Goal: Task Accomplishment & Management: Manage account settings

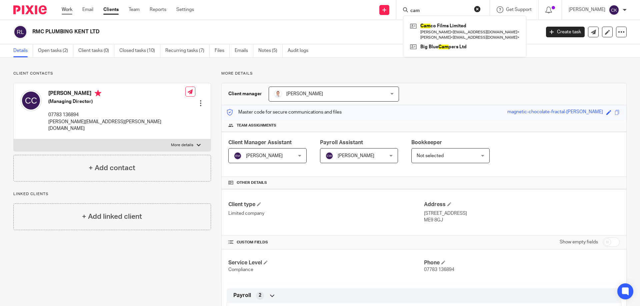
click at [68, 12] on link "Work" at bounding box center [67, 9] width 11 height 7
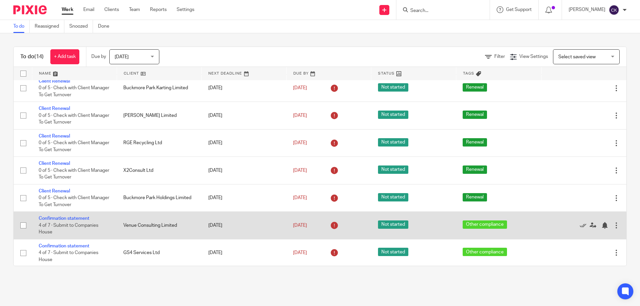
scroll to position [100, 0]
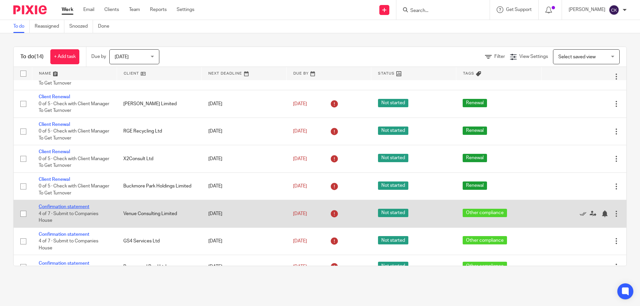
click at [69, 209] on link "Confirmation statement" at bounding box center [64, 207] width 51 height 5
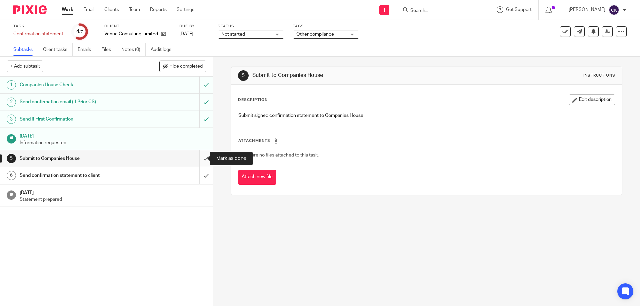
click at [202, 157] on input "submit" at bounding box center [106, 158] width 213 height 17
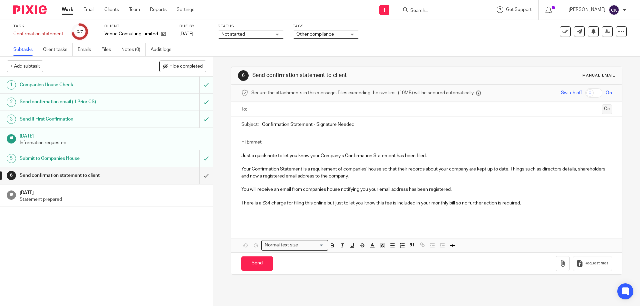
click at [602, 110] on button "Cc" at bounding box center [607, 109] width 10 height 10
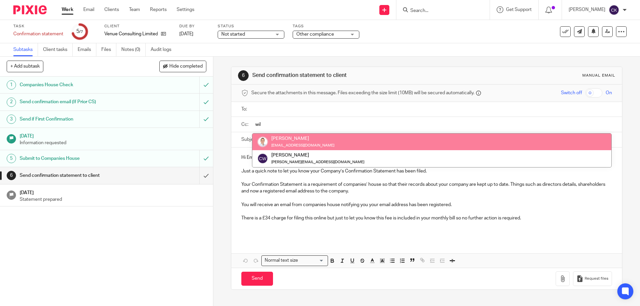
type input "wil"
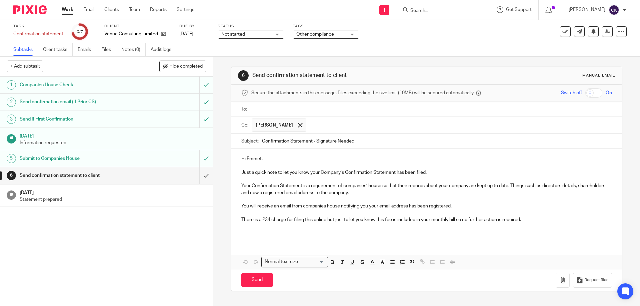
click at [286, 110] on input "text" at bounding box center [431, 110] width 355 height 8
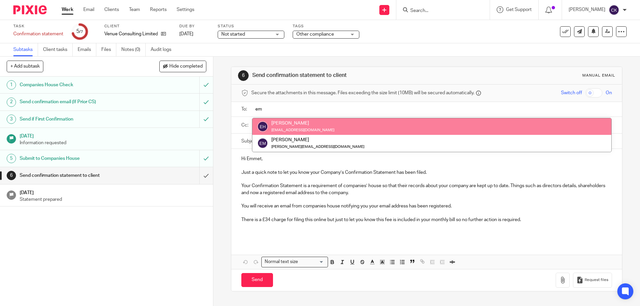
type input "em"
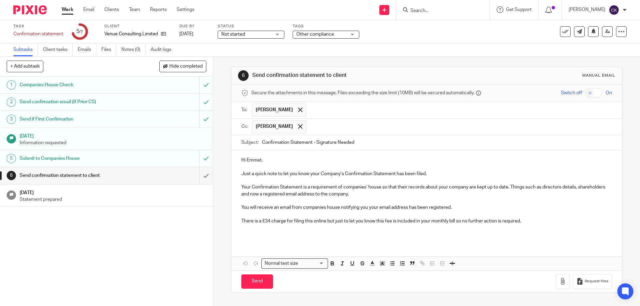
drag, startPoint x: 361, startPoint y: 142, endPoint x: 315, endPoint y: 142, distance: 46.3
click at [315, 142] on input "Confirmation Statement - Signature Needed" at bounding box center [437, 142] width 350 height 15
type input "Confirmation Statement - Venue Consulting Limited"
click at [411, 235] on p at bounding box center [426, 234] width 370 height 7
drag, startPoint x: 433, startPoint y: 228, endPoint x: 428, endPoint y: 229, distance: 5.4
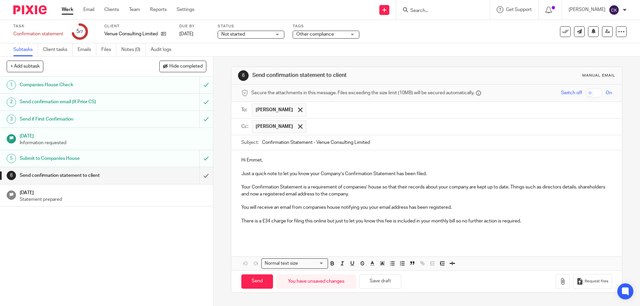
click at [433, 228] on p at bounding box center [426, 228] width 370 height 7
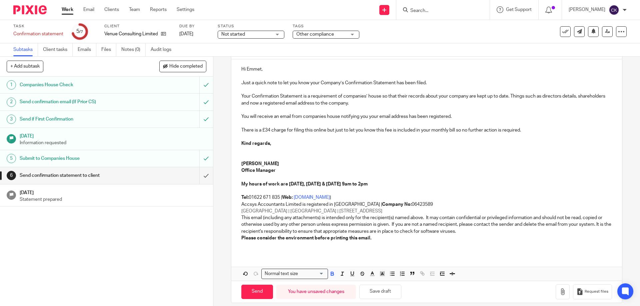
scroll to position [98, 0]
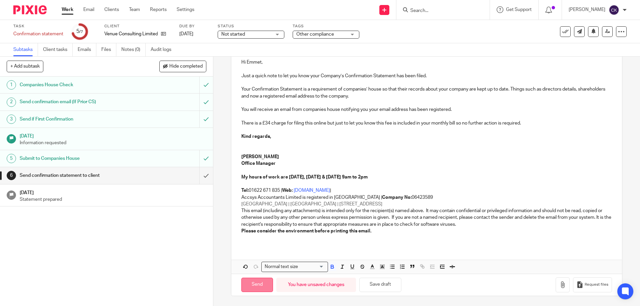
click at [257, 285] on input "Send" at bounding box center [257, 285] width 32 height 14
type input "Sent"
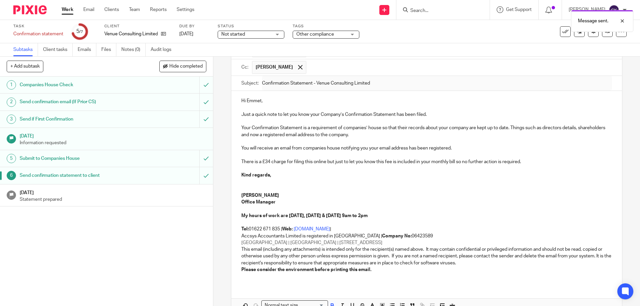
scroll to position [0, 0]
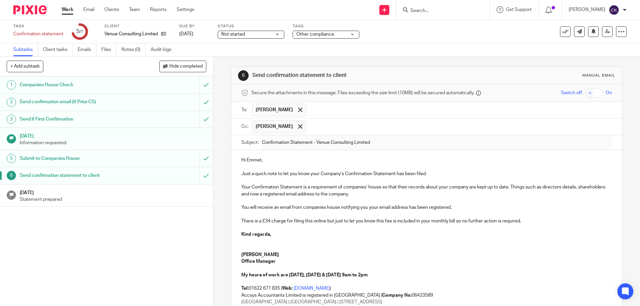
click at [111, 196] on p "Statement prepared" at bounding box center [113, 199] width 187 height 7
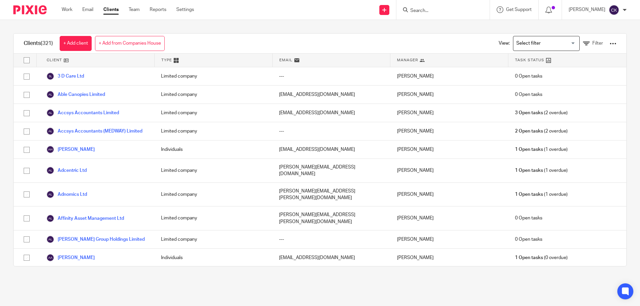
click at [424, 10] on input "Search" at bounding box center [440, 11] width 60 height 6
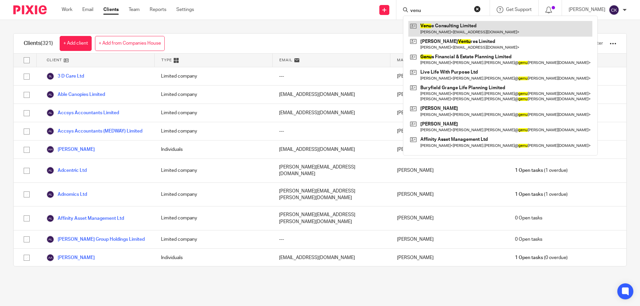
type input "venu"
click at [433, 26] on link at bounding box center [500, 28] width 184 height 15
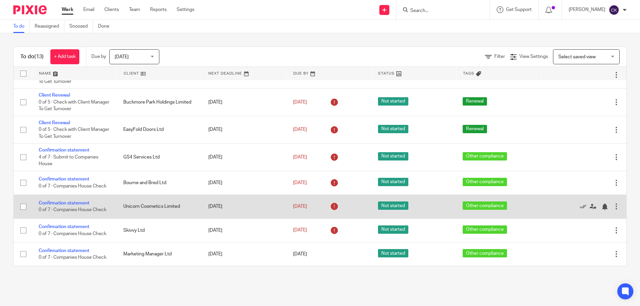
scroll to position [123, 0]
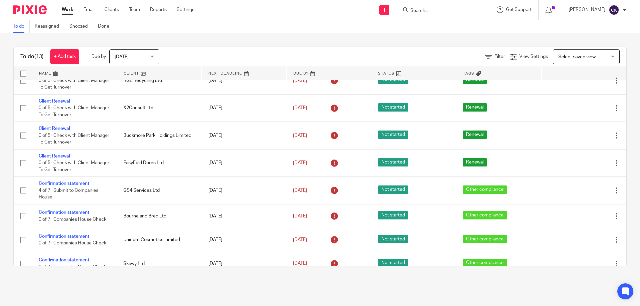
click at [277, 286] on main "To do Reassigned Snoozed Done To do (13) + Add task Due by Today Today Today To…" at bounding box center [320, 153] width 640 height 306
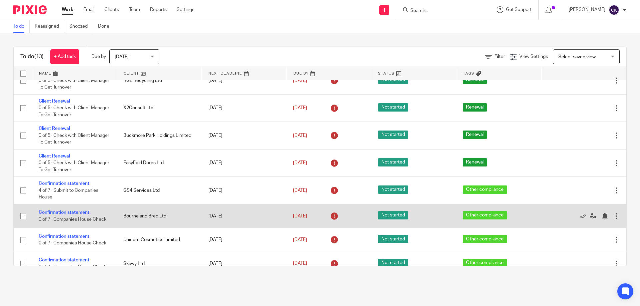
click at [74, 210] on td "Confirmation statement 0 of 7 · Companies House Check" at bounding box center [74, 216] width 85 height 24
click at [71, 212] on link "Confirmation statement" at bounding box center [64, 212] width 51 height 5
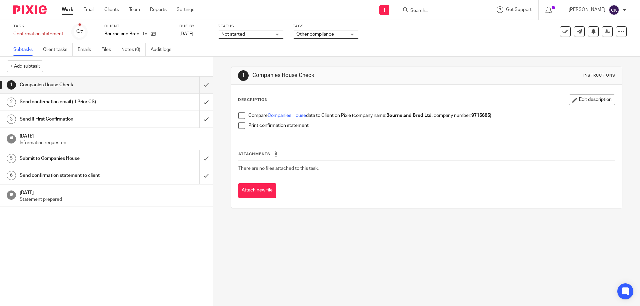
click at [243, 116] on span at bounding box center [241, 115] width 7 height 7
click at [243, 125] on span at bounding box center [241, 125] width 7 height 7
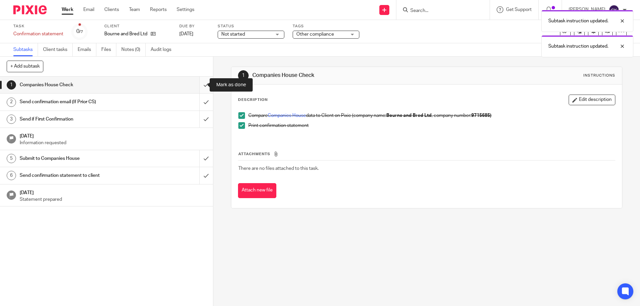
click at [200, 88] on input "submit" at bounding box center [106, 85] width 213 height 17
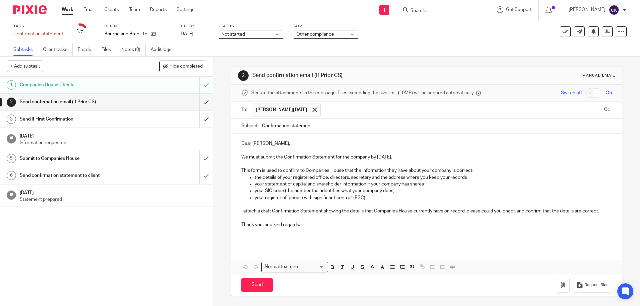
scroll to position [0, 0]
click at [602, 109] on button "Cc" at bounding box center [607, 110] width 10 height 10
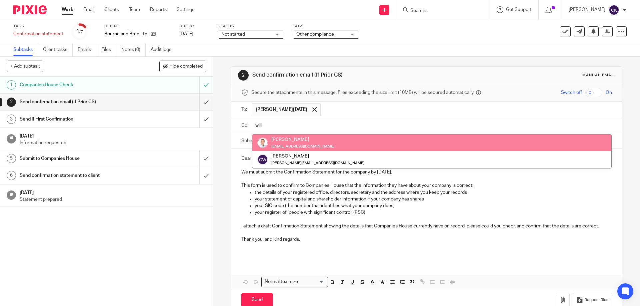
type input "will"
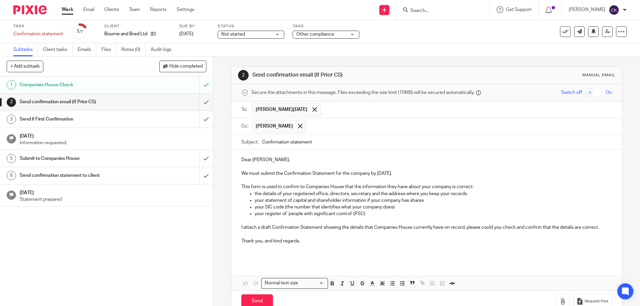
click at [317, 143] on input "Confirmation statement" at bounding box center [437, 142] width 350 height 15
click at [351, 140] on input "Confirmation statement- Bourne and Bred" at bounding box center [437, 142] width 350 height 15
type input "Confirmation statement- Bourne and Bred Ltd"
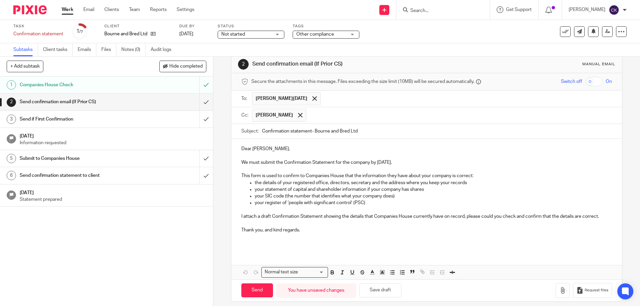
scroll to position [17, 0]
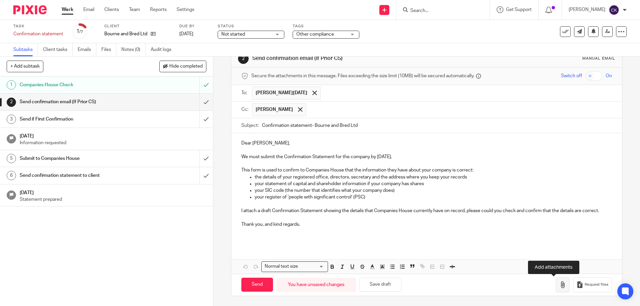
click at [556, 281] on button "button" at bounding box center [563, 285] width 14 height 15
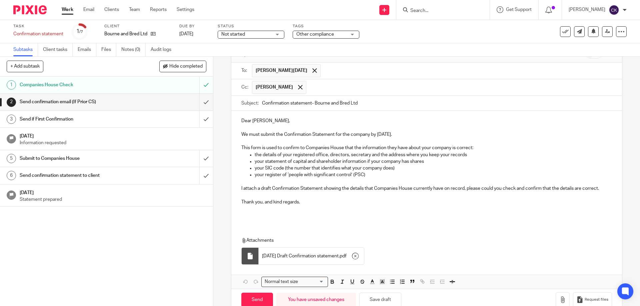
scroll to position [54, 0]
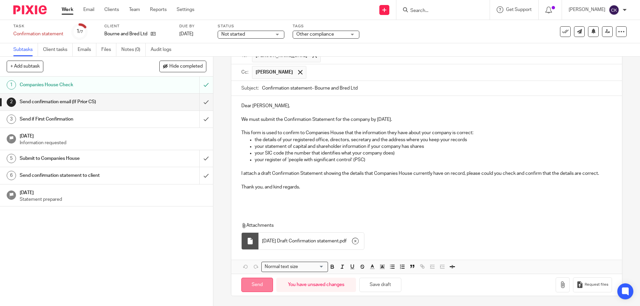
click at [266, 282] on input "Send" at bounding box center [257, 285] width 32 height 14
type input "Sent"
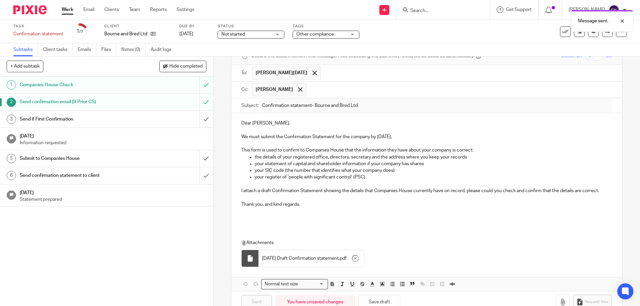
scroll to position [21, 0]
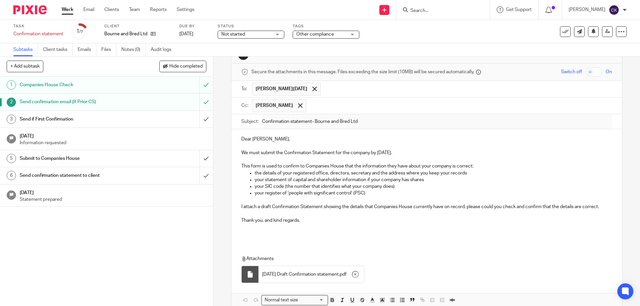
click at [324, 88] on input "text" at bounding box center [466, 89] width 285 height 13
type input "i"
click at [170, 120] on div "Send if First Confirmation" at bounding box center [106, 119] width 173 height 10
click at [202, 120] on input "submit" at bounding box center [106, 119] width 213 height 17
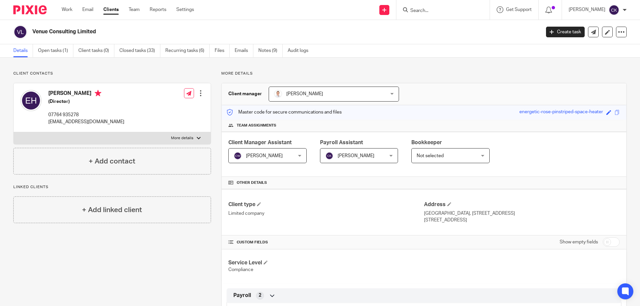
click at [428, 12] on input "Search" at bounding box center [440, 11] width 60 height 6
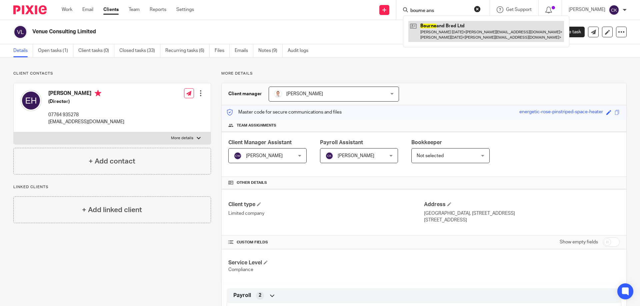
type input "bourne ans"
click at [442, 41] on link at bounding box center [486, 31] width 156 height 21
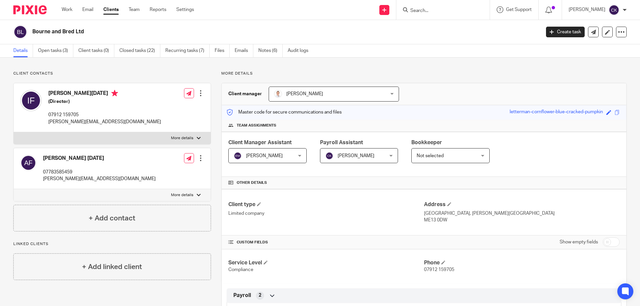
click at [440, 9] on input "Search" at bounding box center [440, 11] width 60 height 6
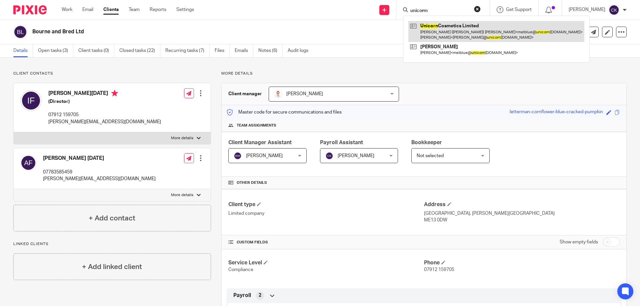
type input "unicorm"
click at [466, 29] on link at bounding box center [496, 31] width 176 height 21
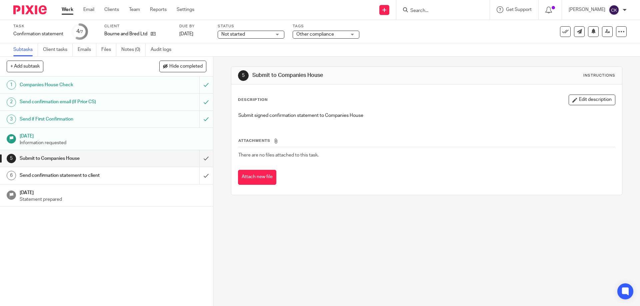
click at [64, 11] on link "Work" at bounding box center [68, 9] width 12 height 7
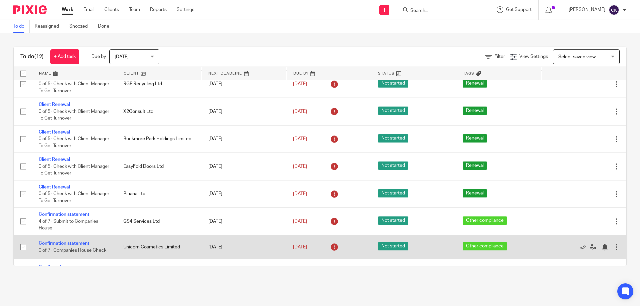
scroll to position [33, 0]
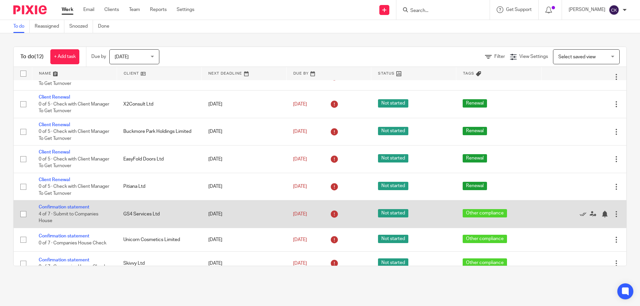
scroll to position [133, 0]
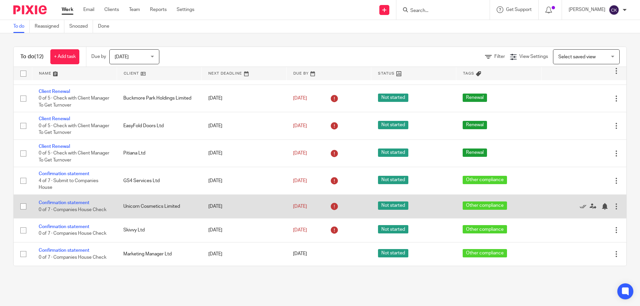
click at [157, 208] on td "Unicorn Cosmetics Limited" at bounding box center [159, 207] width 85 height 24
click at [73, 201] on link "Confirmation statement" at bounding box center [64, 203] width 51 height 5
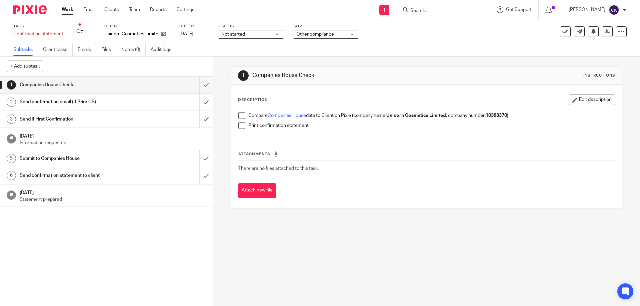
click at [313, 264] on div "1 Companies House Check Instructions Description Edit description Compare Compa…" at bounding box center [426, 182] width 427 height 250
click at [242, 115] on span at bounding box center [241, 115] width 7 height 7
click at [241, 127] on span at bounding box center [241, 125] width 7 height 7
click at [186, 100] on link "2 Send confirmation email (If Prior CS)" at bounding box center [99, 102] width 199 height 17
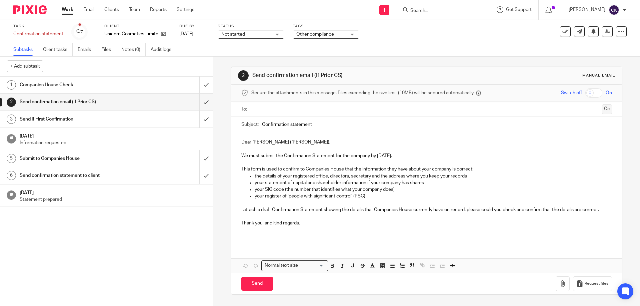
click at [602, 108] on button "Cc" at bounding box center [607, 109] width 10 height 10
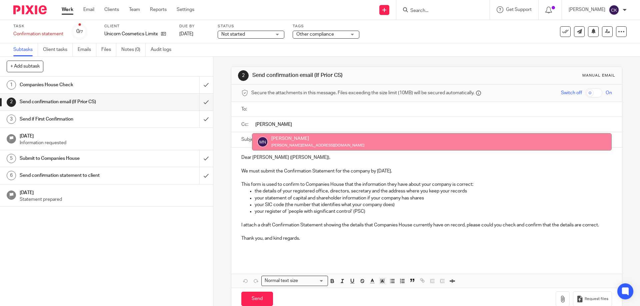
type input "[PERSON_NAME]"
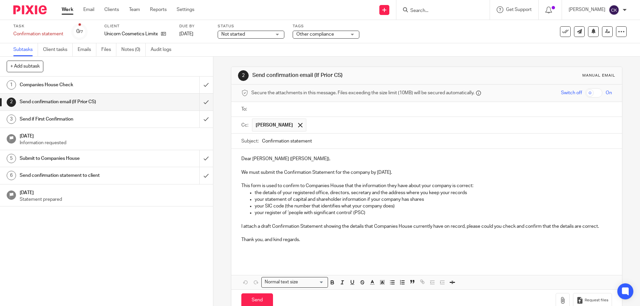
click at [318, 105] on ul at bounding box center [432, 109] width 360 height 11
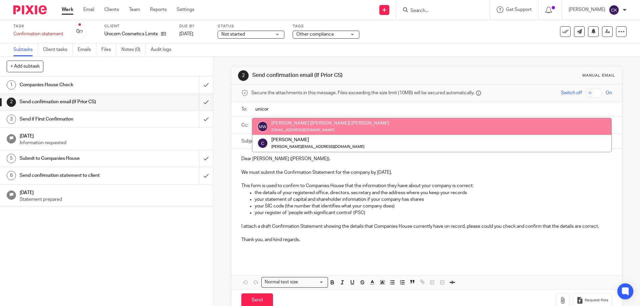
type input "unicor"
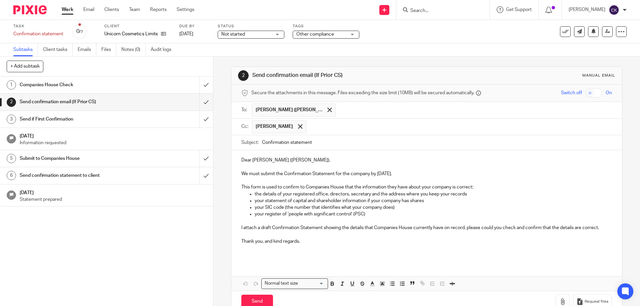
click at [318, 141] on input "Confirmation statement" at bounding box center [437, 142] width 350 height 15
type input "Confirmation statement-Unicorn Cosmetics Limited"
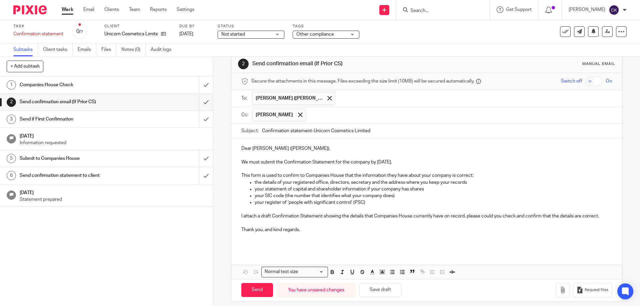
scroll to position [17, 0]
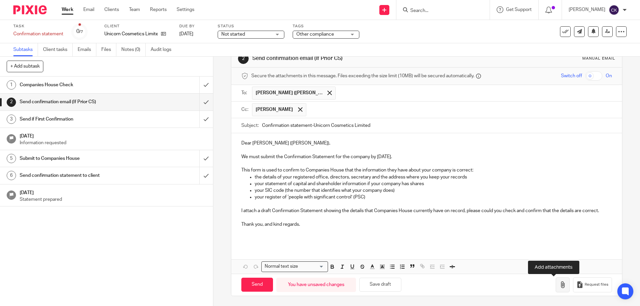
click at [559, 288] on icon "button" at bounding box center [562, 285] width 7 height 7
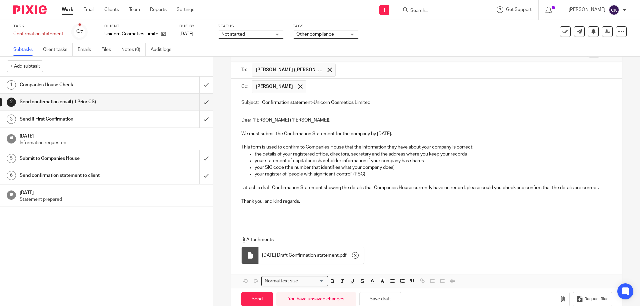
scroll to position [50, 0]
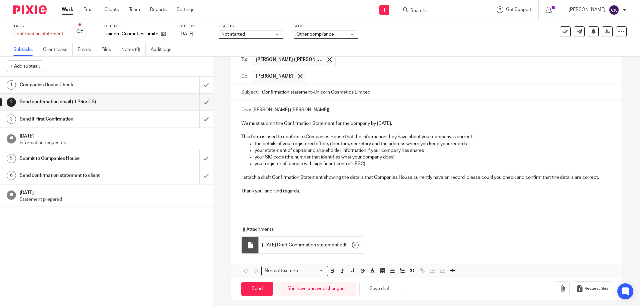
click at [323, 247] on span "[DATE] Draft Confirmation statement" at bounding box center [300, 245] width 77 height 7
click at [248, 245] on div at bounding box center [250, 245] width 7 height 7
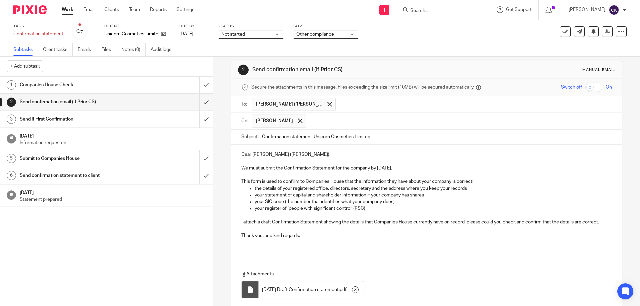
scroll to position [0, 0]
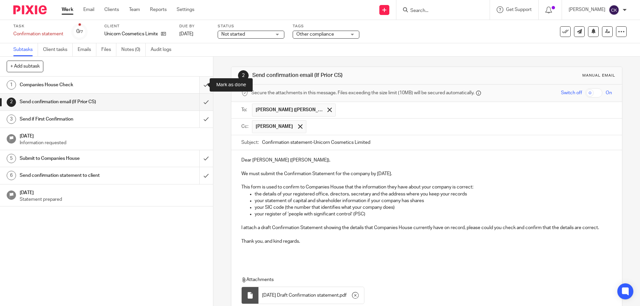
click at [200, 83] on input "submit" at bounding box center [106, 85] width 213 height 17
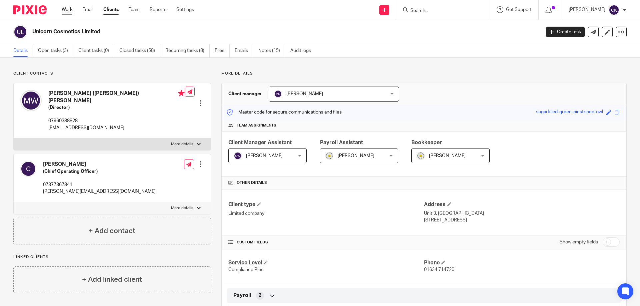
click at [72, 8] on link "Work" at bounding box center [67, 9] width 11 height 7
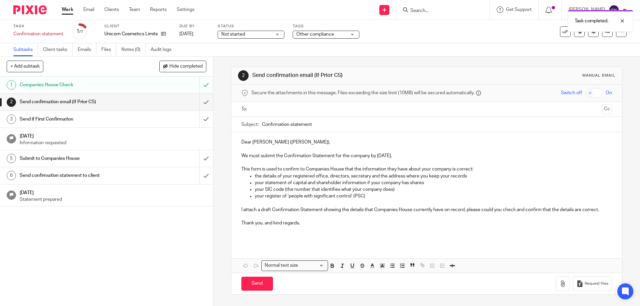
click at [286, 103] on div at bounding box center [427, 109] width 350 height 15
click at [286, 106] on input "text" at bounding box center [426, 110] width 345 height 8
click at [602, 112] on button "Cc" at bounding box center [607, 110] width 10 height 10
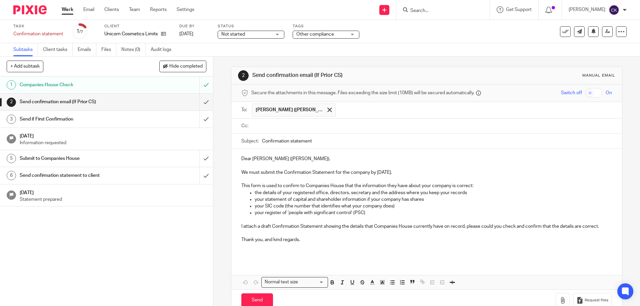
click at [271, 126] on input "text" at bounding box center [431, 126] width 355 height 8
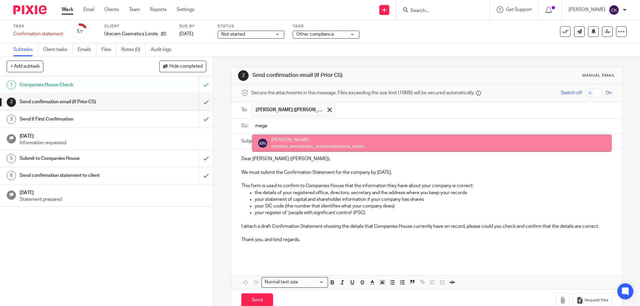
type input "mega"
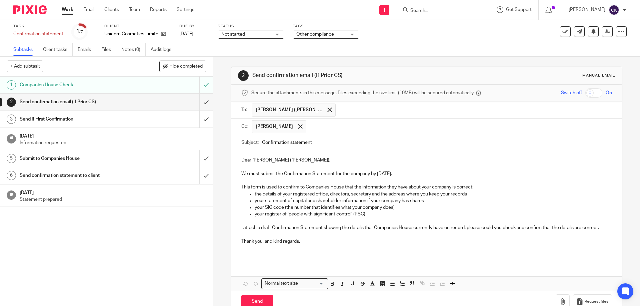
click at [322, 142] on input "Confirmation statement" at bounding box center [437, 142] width 350 height 15
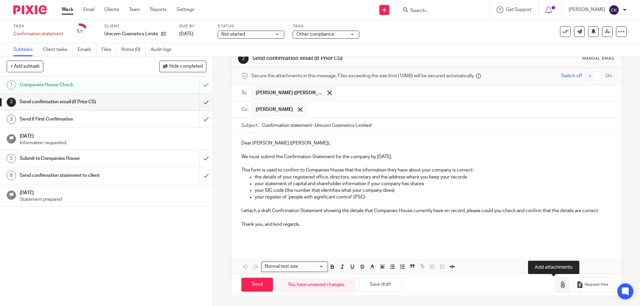
type input "Confirmation statement- Unicorn Cosmetics Limited"
click at [559, 288] on icon "button" at bounding box center [562, 285] width 7 height 7
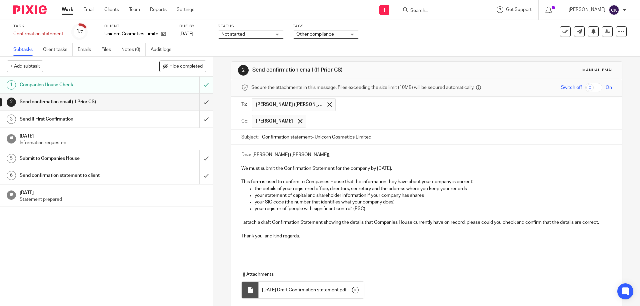
scroll to position [0, 0]
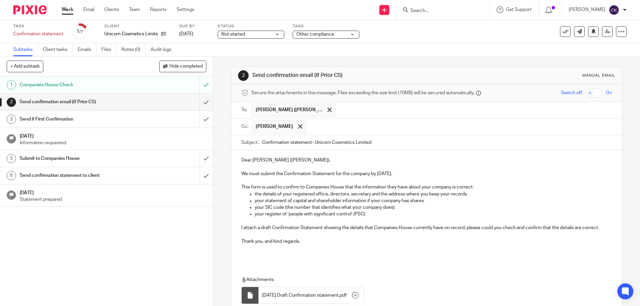
click at [268, 162] on p "Dear Melissa (Mel)," at bounding box center [426, 160] width 370 height 7
click at [271, 161] on p "Dear Melissa (Mel)," at bounding box center [426, 160] width 370 height 7
click at [269, 160] on p "Dear Melissa (Mel)," at bounding box center [426, 160] width 370 height 7
click at [259, 160] on p "Dear Mel)," at bounding box center [426, 160] width 370 height 7
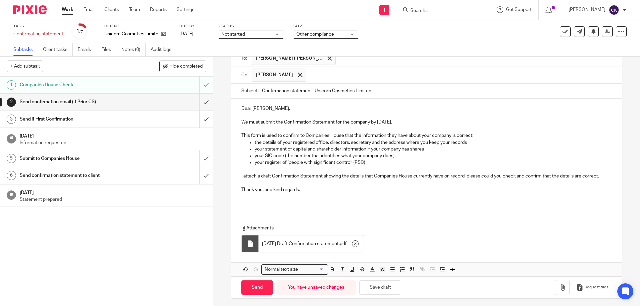
scroll to position [54, 0]
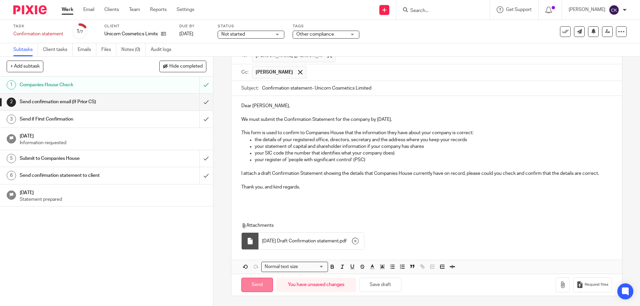
click at [262, 281] on input "Send" at bounding box center [257, 285] width 32 height 14
type input "Sent"
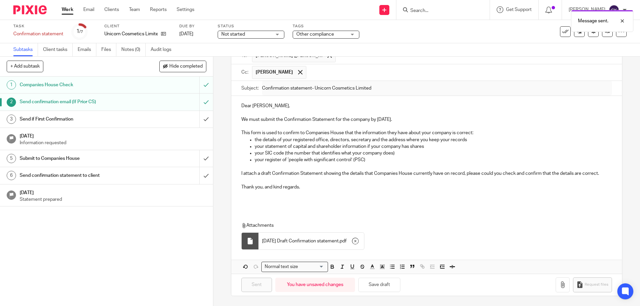
scroll to position [21, 0]
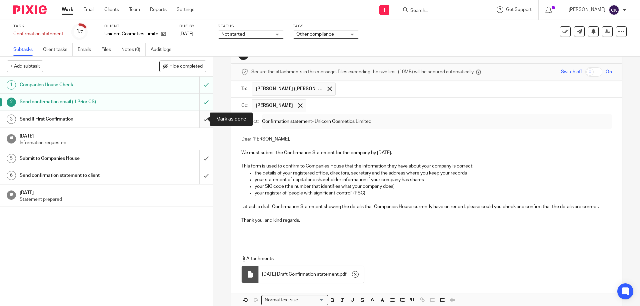
click at [197, 118] on input "submit" at bounding box center [106, 119] width 213 height 17
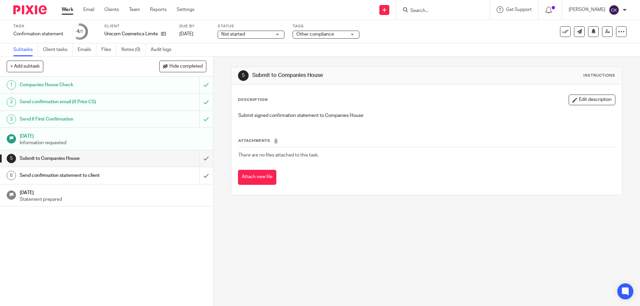
click at [244, 32] on span "Not started" at bounding box center [246, 34] width 50 height 7
click at [240, 58] on span "In progress" at bounding box center [233, 58] width 23 height 5
click at [73, 11] on link "Work" at bounding box center [68, 9] width 12 height 7
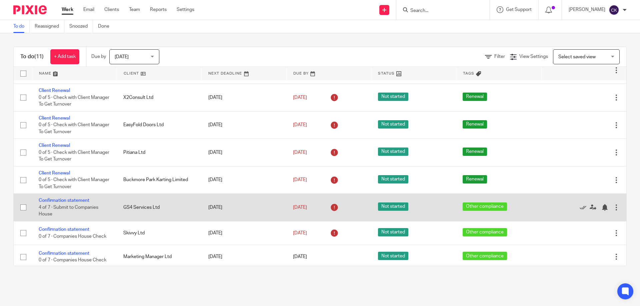
scroll to position [109, 0]
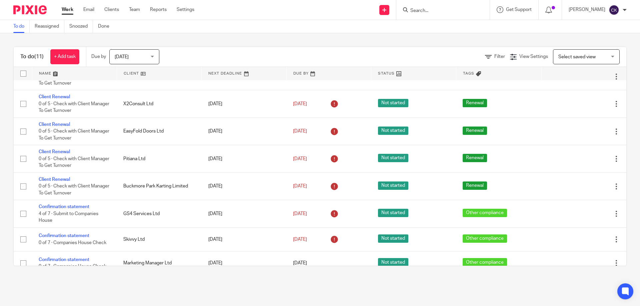
scroll to position [109, 0]
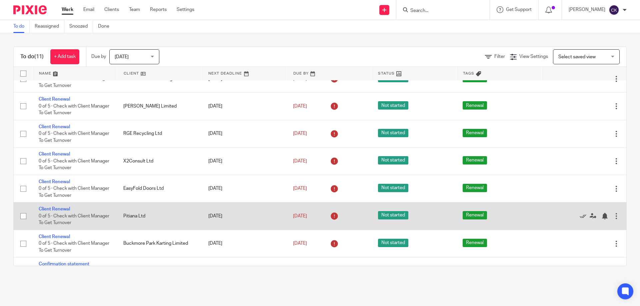
scroll to position [109, 0]
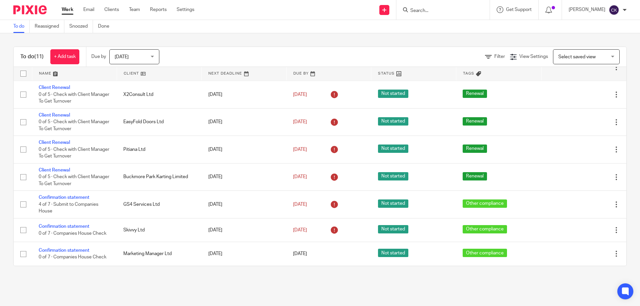
click at [576, 58] on span "Select saved view" at bounding box center [576, 57] width 37 height 5
click at [576, 58] on div "Select saved view" at bounding box center [576, 56] width 37 height 5
click at [519, 56] on span "View Settings" at bounding box center [533, 56] width 29 height 5
click at [506, 76] on h4 "View Settings" at bounding box center [485, 78] width 47 height 9
click at [519, 59] on span "View Settings" at bounding box center [533, 56] width 29 height 5
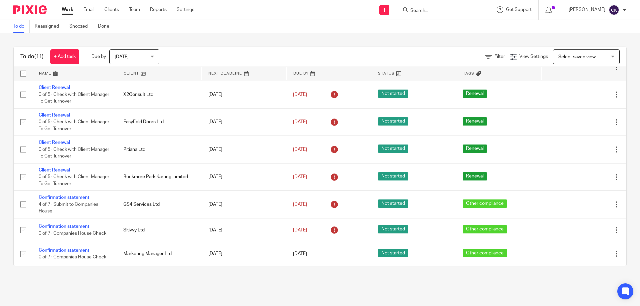
click at [140, 58] on span "[DATE]" at bounding box center [132, 57] width 35 height 14
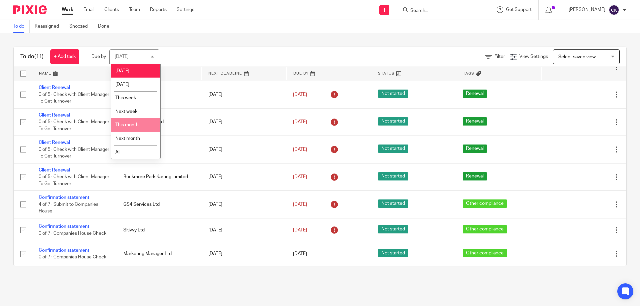
click at [145, 129] on li "This month" at bounding box center [135, 125] width 49 height 14
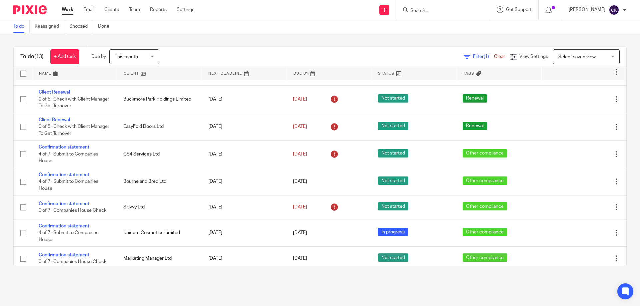
scroll to position [164, 0]
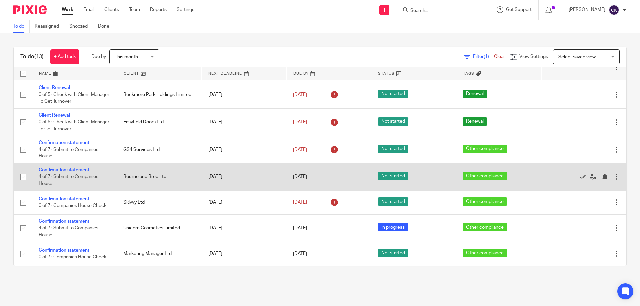
click at [63, 172] on link "Confirmation statement" at bounding box center [64, 170] width 51 height 5
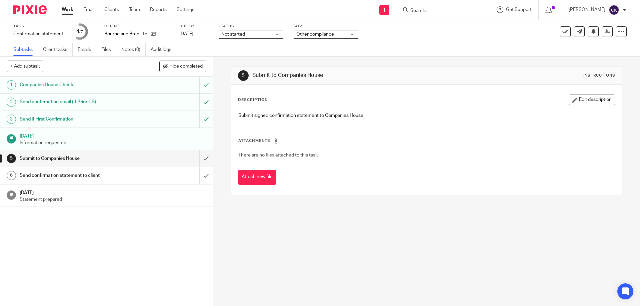
click at [267, 31] on div "Not started Not started" at bounding box center [251, 35] width 67 height 8
click at [241, 59] on span "In progress" at bounding box center [233, 58] width 23 height 5
